Goal: Information Seeking & Learning: Find specific fact

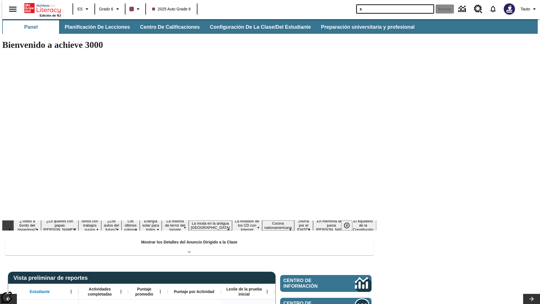
type input "s"
click at [442, 9] on button "Buscar" at bounding box center [445, 9] width 18 height 9
